Goal: Information Seeking & Learning: Learn about a topic

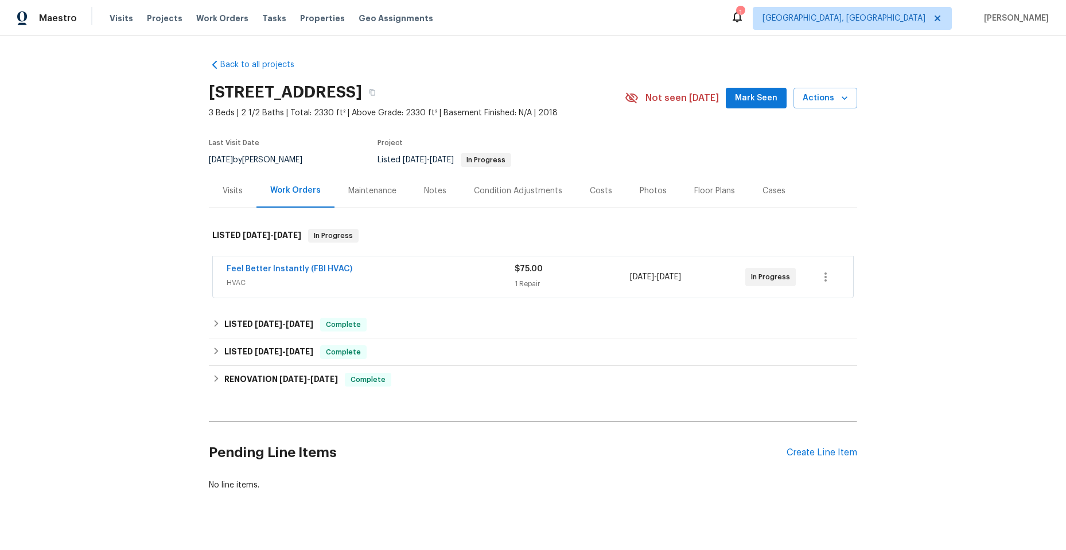
click at [383, 270] on div "Feel Better Instantly (FBI HVAC)" at bounding box center [371, 270] width 288 height 14
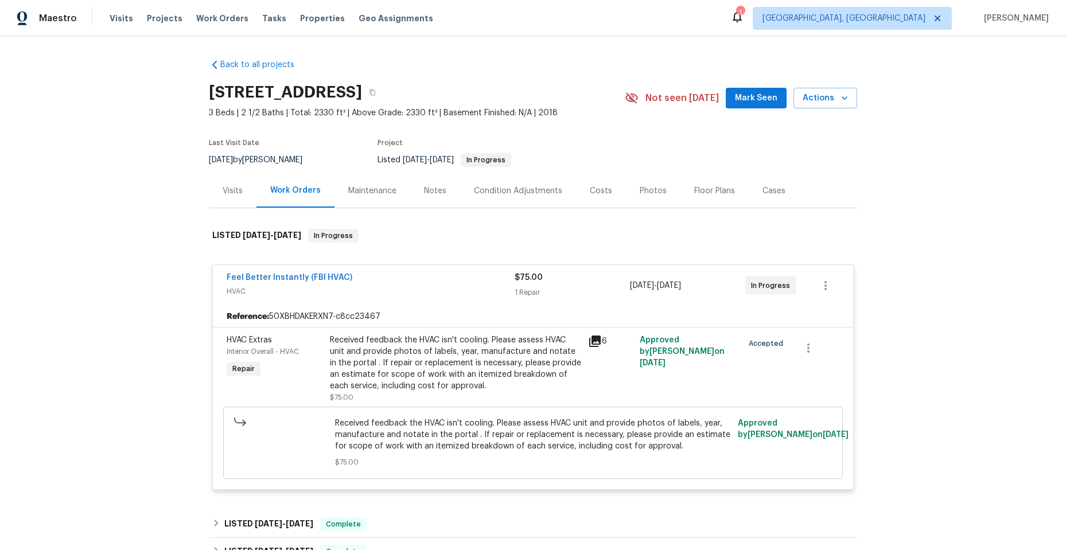
click at [589, 338] on icon at bounding box center [594, 341] width 11 height 11
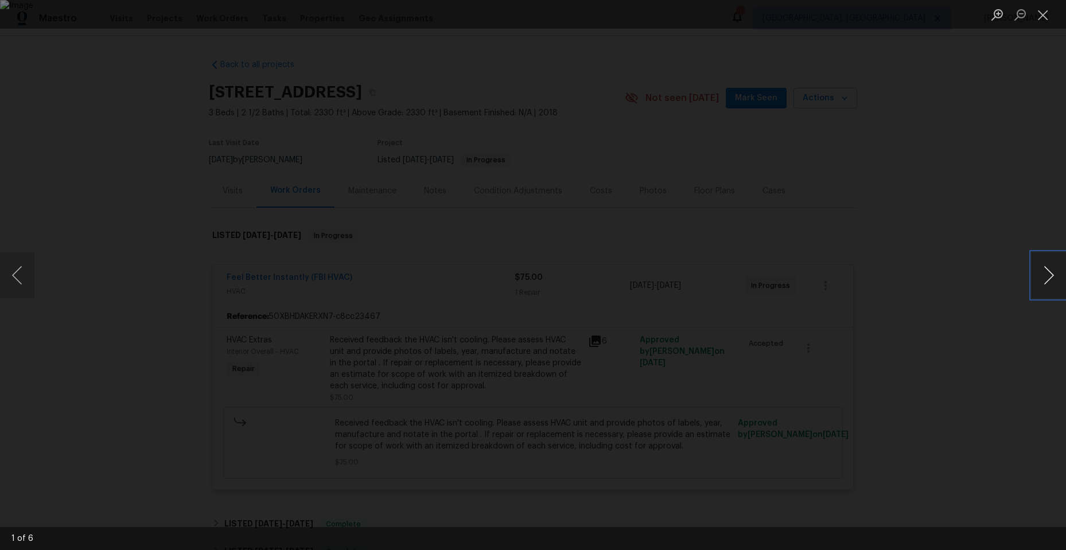
click at [1046, 269] on button "Next image" at bounding box center [1049, 275] width 34 height 46
click at [1045, 269] on button "Next image" at bounding box center [1049, 275] width 34 height 46
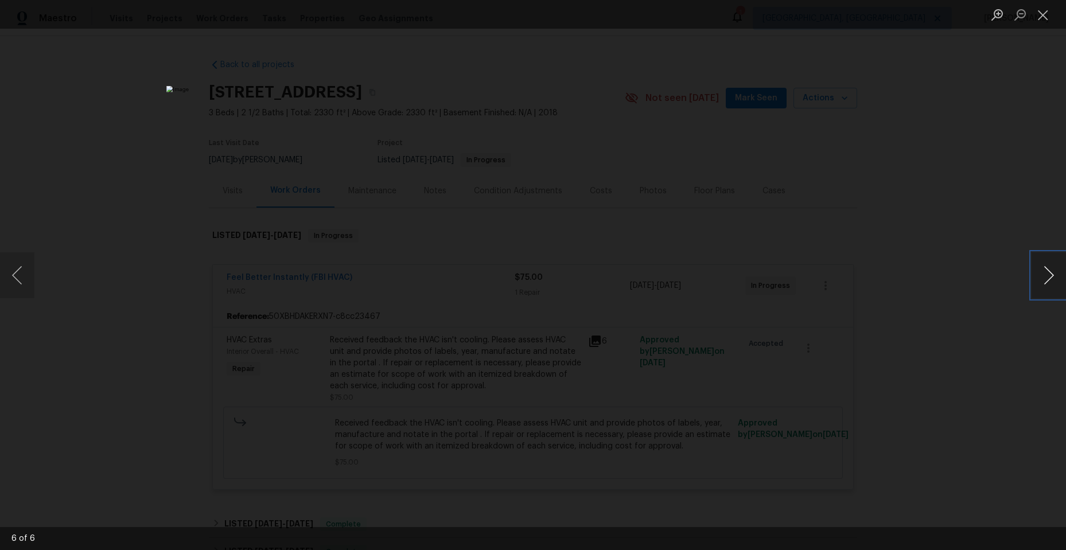
click at [1048, 265] on button "Next image" at bounding box center [1049, 275] width 34 height 46
click at [1041, 14] on button "Close lightbox" at bounding box center [1043, 15] width 23 height 20
